Goal: Transaction & Acquisition: Obtain resource

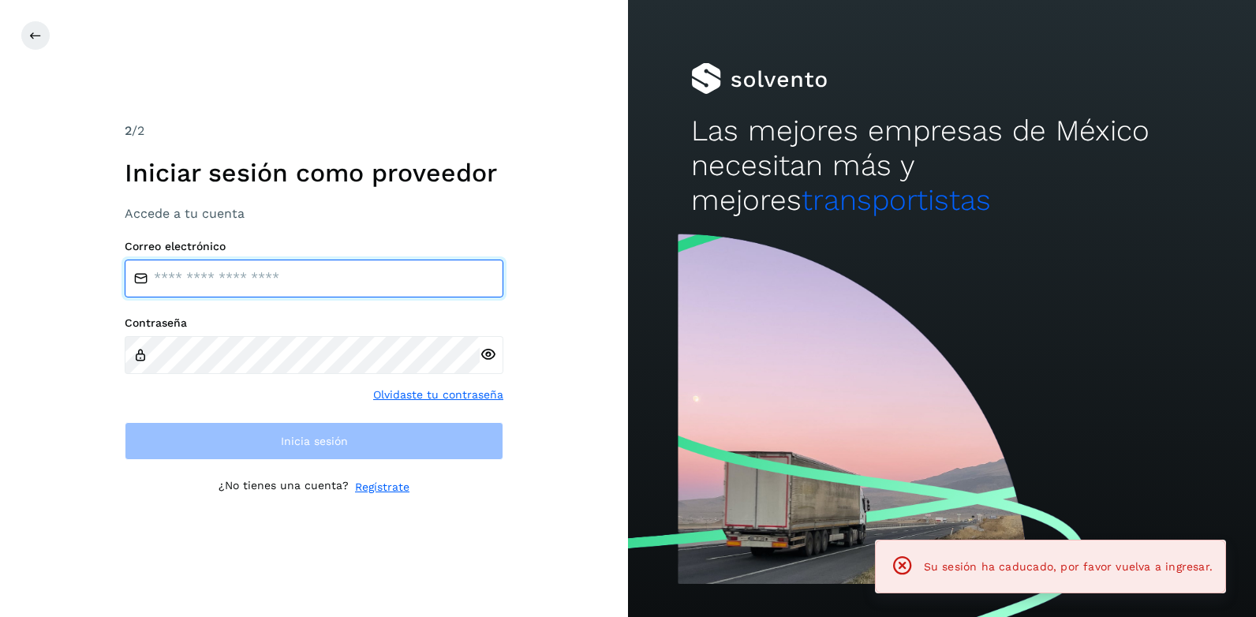
click at [193, 273] on input "email" at bounding box center [314, 279] width 379 height 38
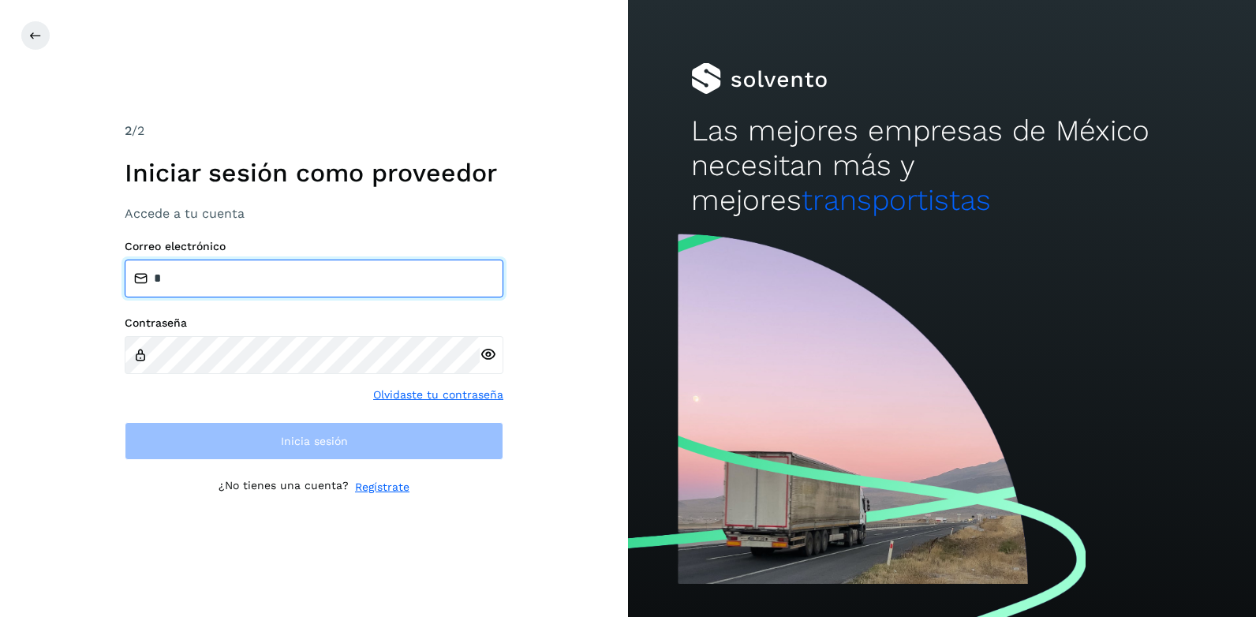
type input "**********"
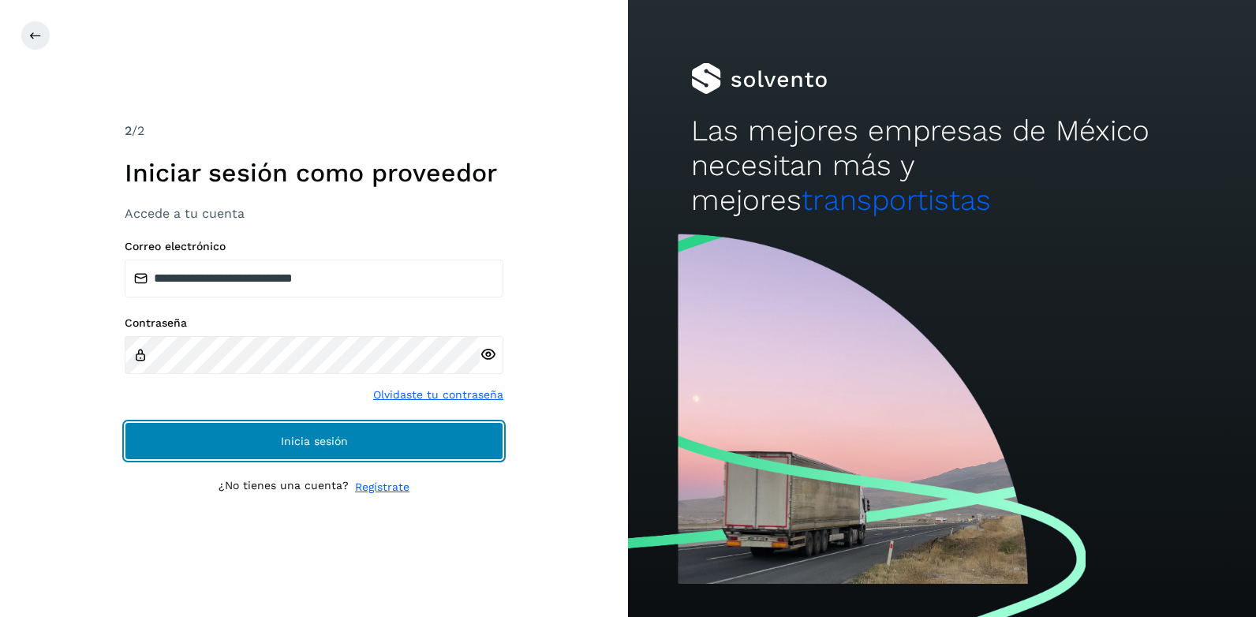
click at [325, 444] on span "Inicia sesión" at bounding box center [314, 441] width 67 height 11
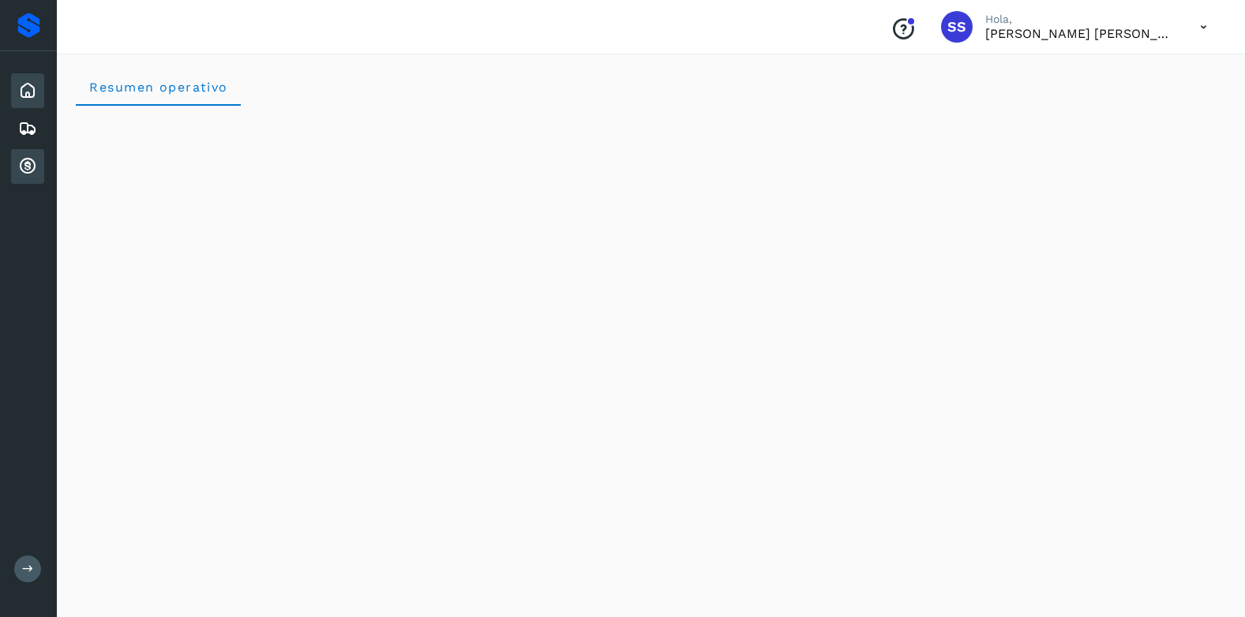
click at [19, 161] on icon at bounding box center [27, 166] width 19 height 19
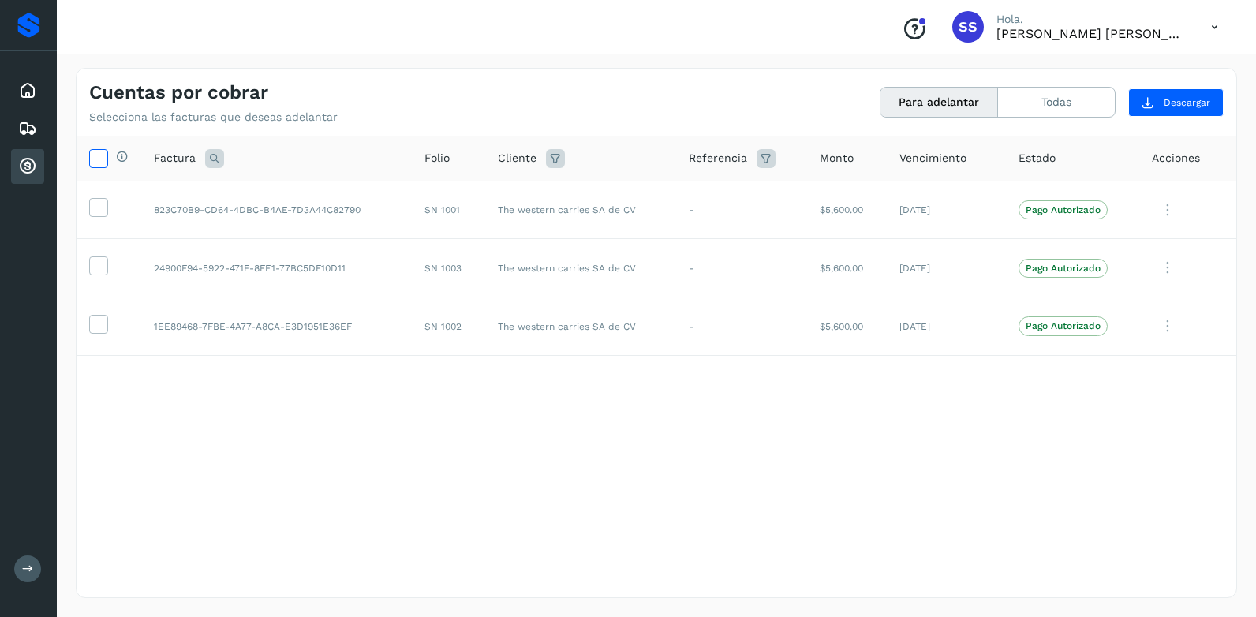
click at [98, 159] on icon at bounding box center [98, 157] width 17 height 17
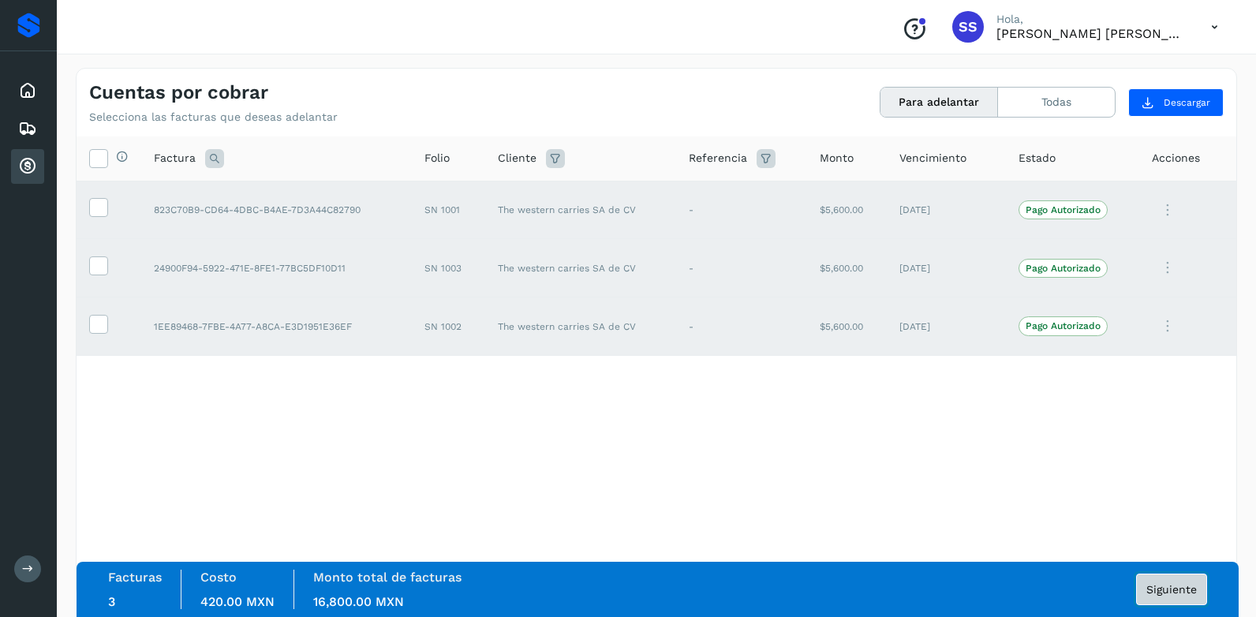
click at [1164, 593] on span "Siguiente" at bounding box center [1172, 589] width 51 height 11
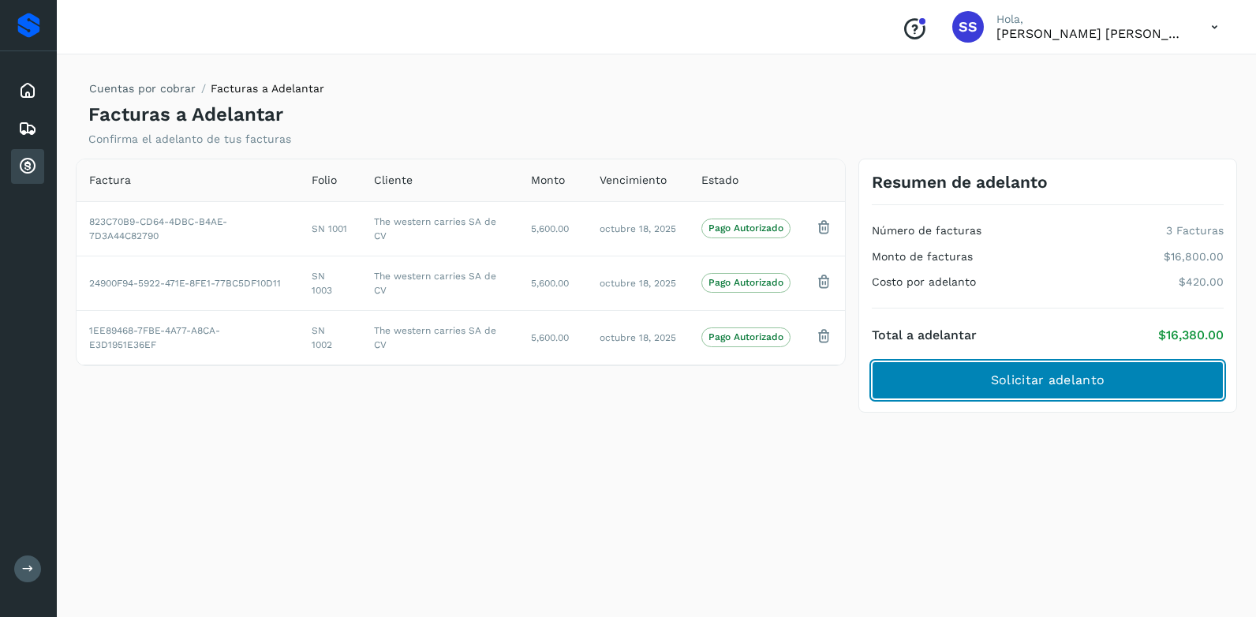
click at [1052, 381] on span "Solicitar adelanto" at bounding box center [1048, 380] width 114 height 17
